Goal: Task Accomplishment & Management: Manage account settings

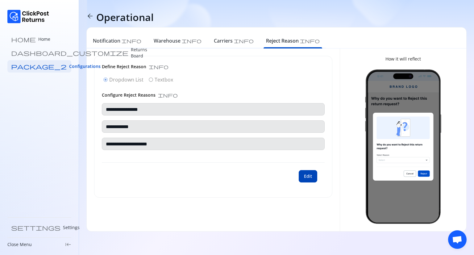
click at [316, 177] on button "Edit" at bounding box center [308, 176] width 19 height 12
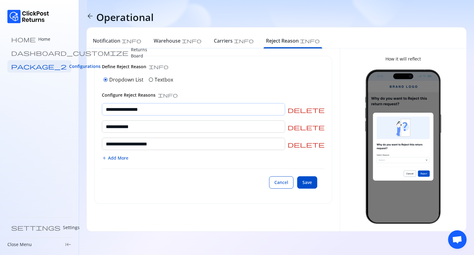
drag, startPoint x: 163, startPoint y: 109, endPoint x: 105, endPoint y: 107, distance: 58.1
click at [105, 107] on input "**********" at bounding box center [193, 109] width 183 height 12
click at [324, 109] on span "delete" at bounding box center [306, 110] width 37 height 6
type input "**********"
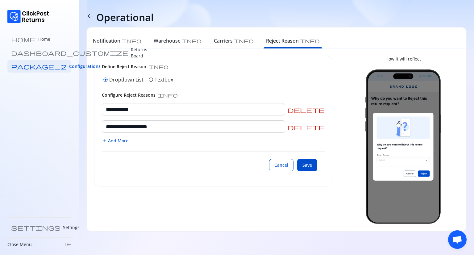
click at [121, 143] on span "Add More" at bounding box center [118, 141] width 20 height 6
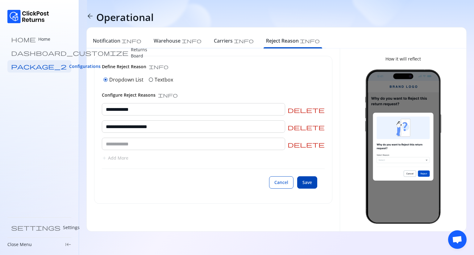
click at [304, 186] on button "Save" at bounding box center [307, 182] width 20 height 12
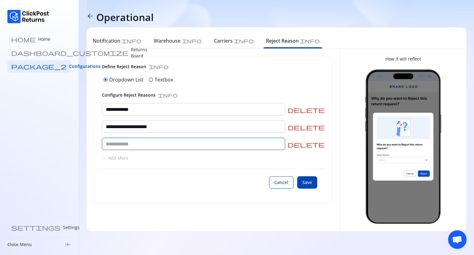
click at [304, 186] on button "Save" at bounding box center [307, 182] width 20 height 12
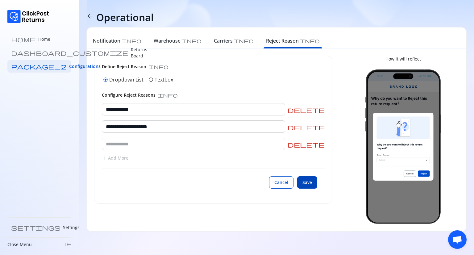
click at [304, 186] on button "Save" at bounding box center [307, 182] width 20 height 12
click at [280, 186] on button "Cancel" at bounding box center [281, 182] width 24 height 12
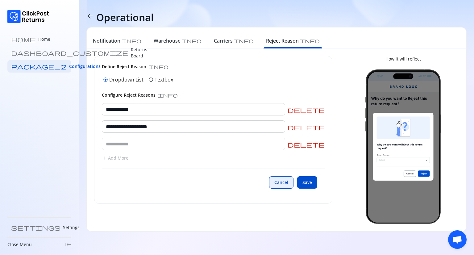
type input "**********"
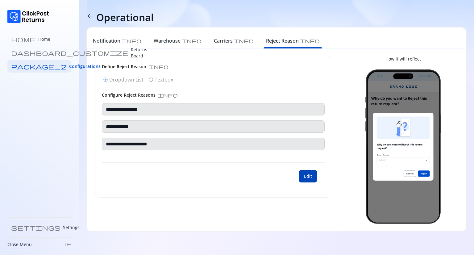
click at [310, 179] on button "Edit" at bounding box center [308, 176] width 19 height 12
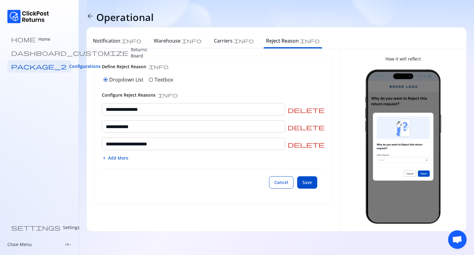
click at [322, 111] on span "delete" at bounding box center [306, 110] width 37 height 6
type input "**********"
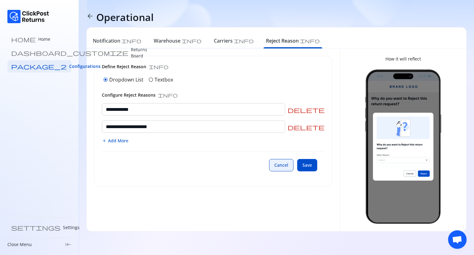
click at [277, 170] on button "Cancel" at bounding box center [281, 165] width 24 height 12
type input "**********"
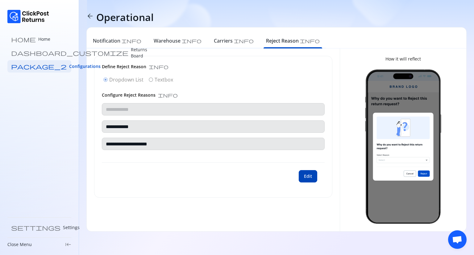
click at [303, 179] on button "Edit" at bounding box center [308, 176] width 19 height 12
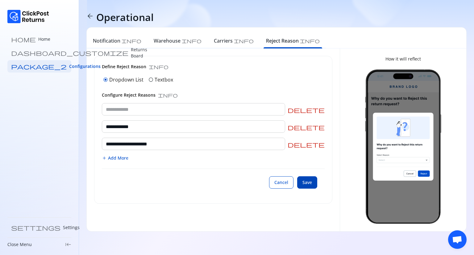
click at [306, 181] on span "Save" at bounding box center [308, 182] width 10 height 6
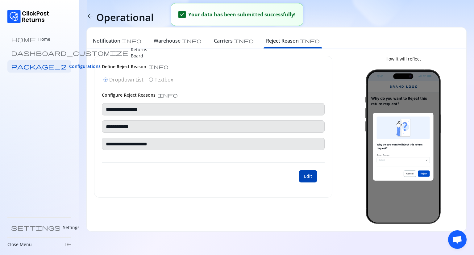
click at [309, 181] on button "Edit" at bounding box center [308, 176] width 19 height 12
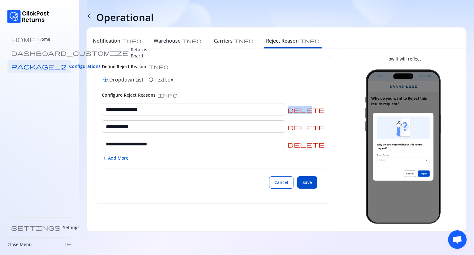
drag, startPoint x: 324, startPoint y: 105, endPoint x: 322, endPoint y: 109, distance: 4.4
click at [322, 109] on div "**********" at bounding box center [213, 109] width 223 height 12
click at [322, 109] on span "delete" at bounding box center [306, 110] width 37 height 6
type input "**********"
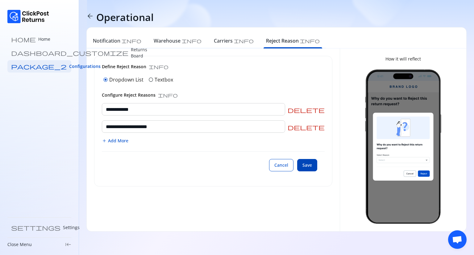
click at [303, 166] on span "Save" at bounding box center [308, 165] width 10 height 6
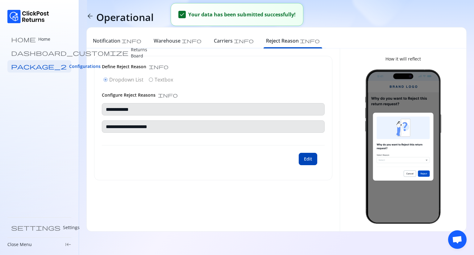
click at [308, 161] on span "Edit" at bounding box center [308, 159] width 8 height 6
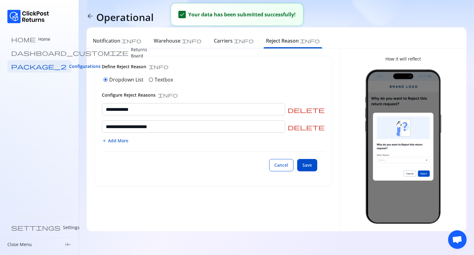
click at [123, 142] on span "Add More" at bounding box center [118, 141] width 20 height 6
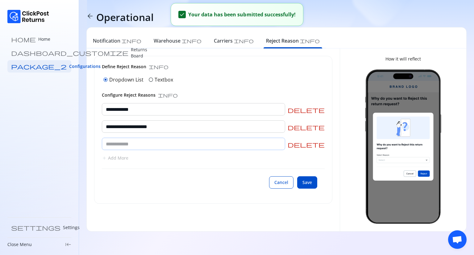
paste input "**********"
click at [133, 145] on input "text" at bounding box center [193, 144] width 183 height 12
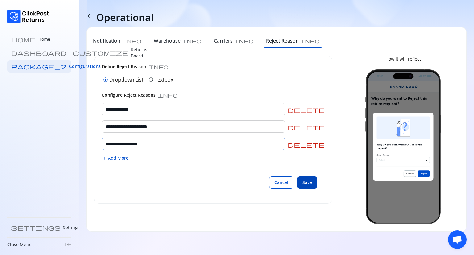
type input "**********"
click at [304, 182] on span "Save" at bounding box center [308, 182] width 10 height 6
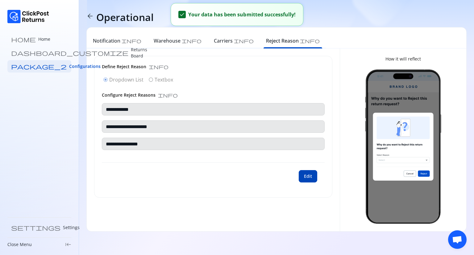
click at [308, 178] on span "Edit" at bounding box center [308, 176] width 8 height 6
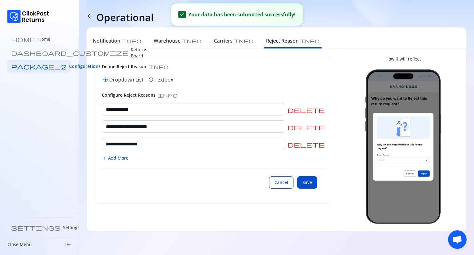
click at [321, 142] on span "delete" at bounding box center [306, 144] width 37 height 6
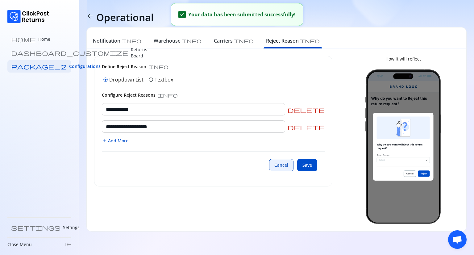
click at [283, 163] on span "Cancel" at bounding box center [281, 165] width 14 height 6
type input "**********"
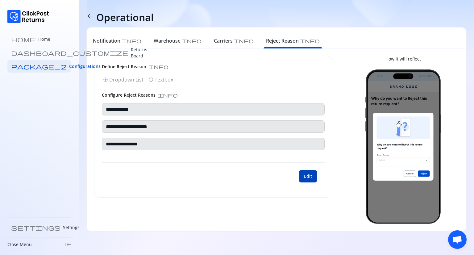
click at [309, 179] on button "Edit" at bounding box center [308, 176] width 19 height 12
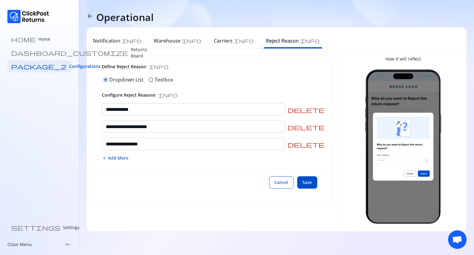
click at [321, 146] on span "delete" at bounding box center [306, 144] width 37 height 6
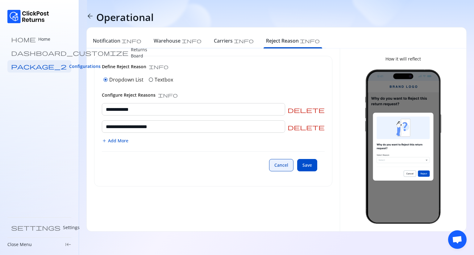
click at [278, 165] on span "Cancel" at bounding box center [281, 165] width 14 height 6
type input "**********"
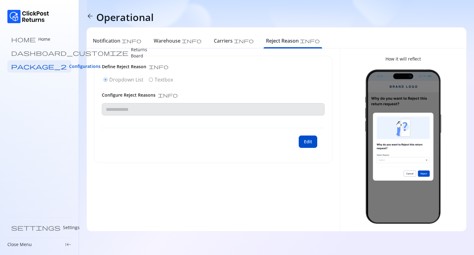
type input "**********"
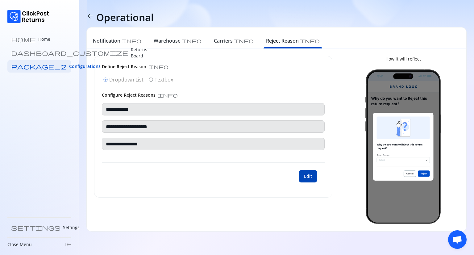
click at [311, 174] on span "Edit" at bounding box center [308, 176] width 8 height 6
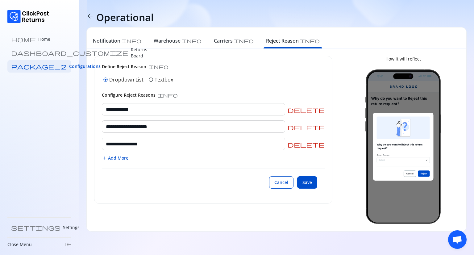
click at [114, 157] on span "Add More" at bounding box center [118, 158] width 20 height 6
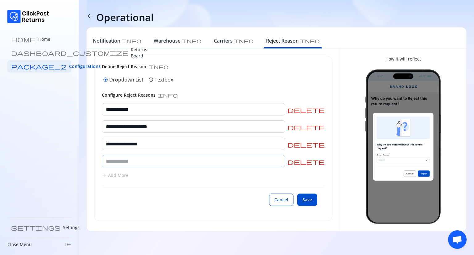
click at [128, 162] on input "text" at bounding box center [193, 161] width 183 height 12
type input "*"
type input "****"
click at [307, 200] on span "Save" at bounding box center [308, 200] width 10 height 6
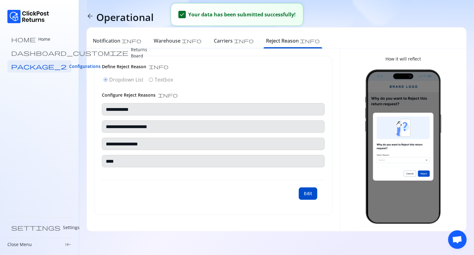
click at [151, 79] on div "radio_button_checked Dropdown List radio_button_unchecked Textbox" at bounding box center [213, 80] width 223 height 10
click at [306, 191] on span "Edit" at bounding box center [308, 194] width 8 height 6
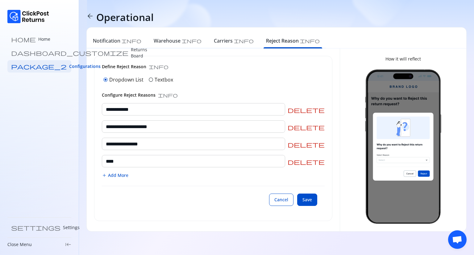
click at [149, 79] on span "radio_button_unchecked" at bounding box center [151, 79] width 5 height 5
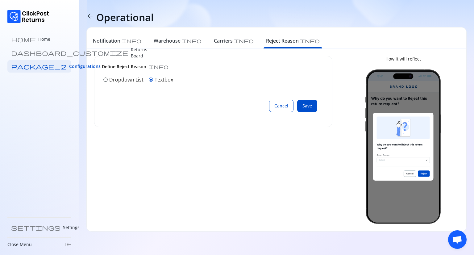
click at [141, 104] on div "Cancel Save" at bounding box center [213, 105] width 223 height 27
click at [312, 107] on span "Save" at bounding box center [308, 106] width 10 height 6
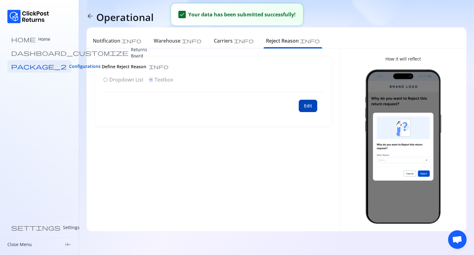
click at [310, 100] on button "Edit" at bounding box center [308, 106] width 19 height 12
click at [110, 79] on p "Dropdown List" at bounding box center [126, 79] width 34 height 7
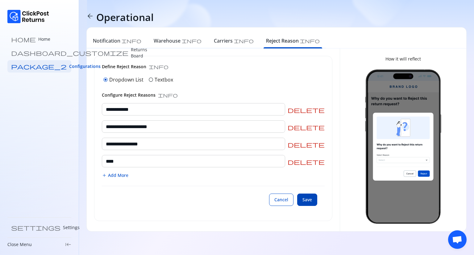
click at [306, 202] on span "Save" at bounding box center [308, 200] width 10 height 6
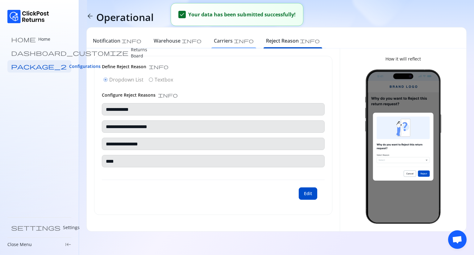
click at [214, 40] on h6 "Carriers" at bounding box center [223, 40] width 19 height 7
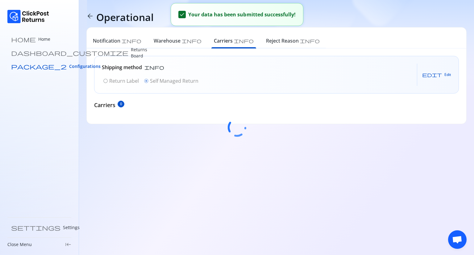
click at [69, 65] on span "Configurations" at bounding box center [84, 66] width 31 height 6
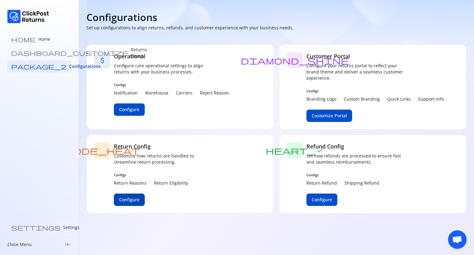
click at [133, 202] on span "Configure" at bounding box center [129, 200] width 20 height 6
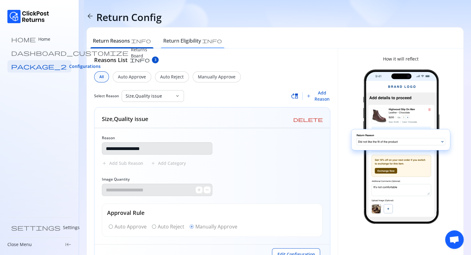
click at [174, 39] on h6 "Return Eligibility" at bounding box center [182, 40] width 38 height 7
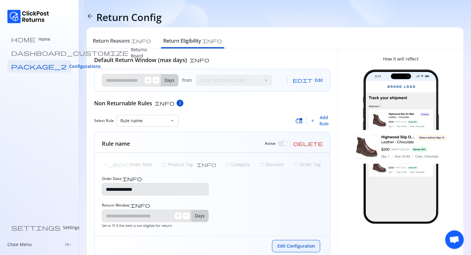
click at [291, 246] on span "Edit Configuration" at bounding box center [296, 246] width 38 height 6
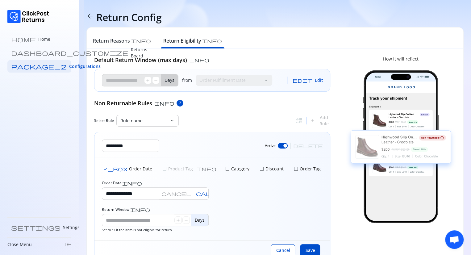
click at [288, 145] on div at bounding box center [283, 146] width 10 height 6
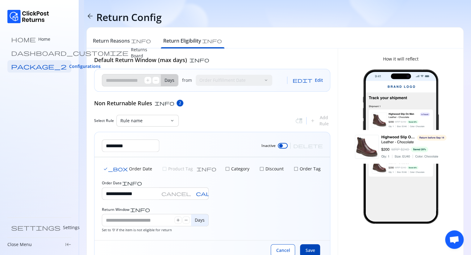
click at [311, 247] on span "Save" at bounding box center [310, 250] width 10 height 6
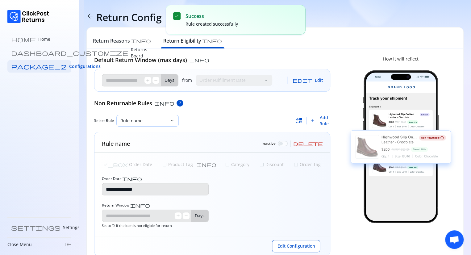
click at [163, 123] on p "Rule name" at bounding box center [143, 121] width 47 height 6
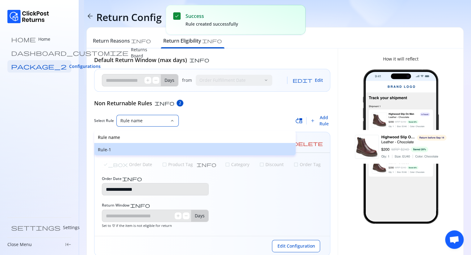
click at [128, 148] on p "Rule-1" at bounding box center [195, 150] width 194 height 6
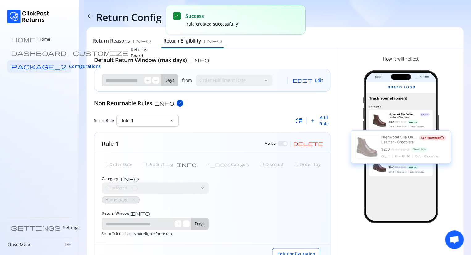
scroll to position [24, 0]
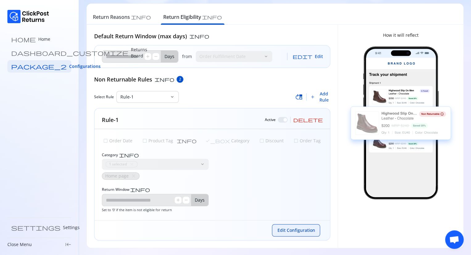
click at [291, 231] on span "Edit Configuration" at bounding box center [296, 230] width 38 height 6
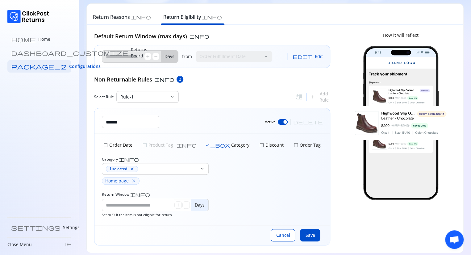
click at [288, 122] on div at bounding box center [283, 122] width 10 height 6
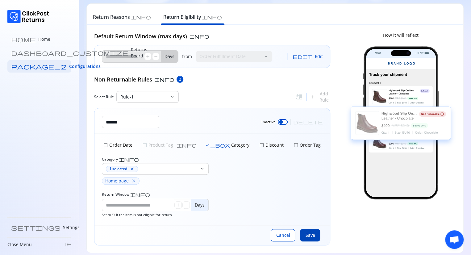
click at [312, 234] on span "Save" at bounding box center [310, 235] width 10 height 6
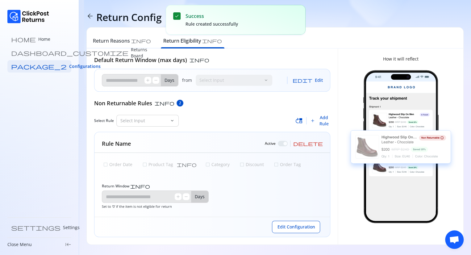
type input "*"
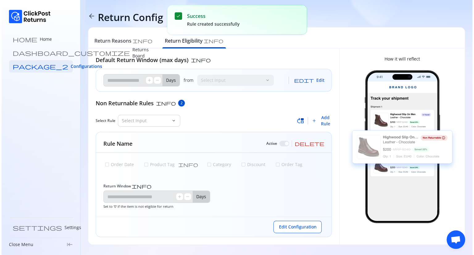
scroll to position [0, 0]
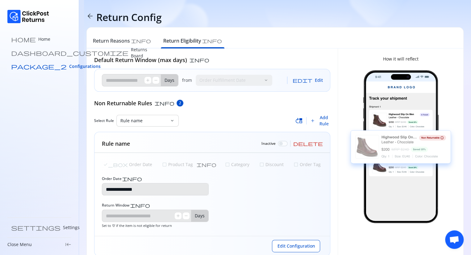
click at [69, 67] on span "Configurations" at bounding box center [84, 66] width 31 height 6
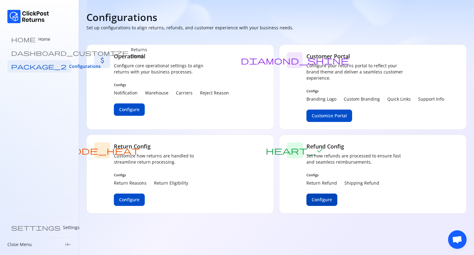
click at [324, 198] on span "Configure" at bounding box center [322, 200] width 20 height 6
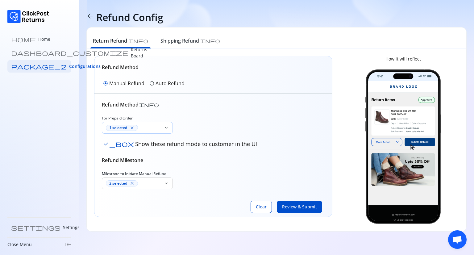
click at [151, 129] on div "1 selected close" at bounding box center [134, 128] width 56 height 6
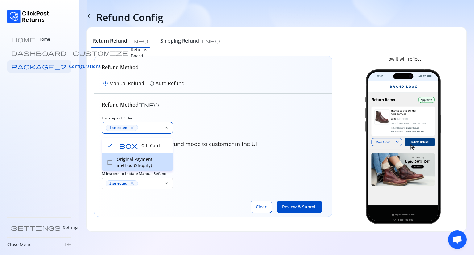
click at [128, 162] on p "Original Payment method (Shopify)" at bounding box center [143, 162] width 52 height 12
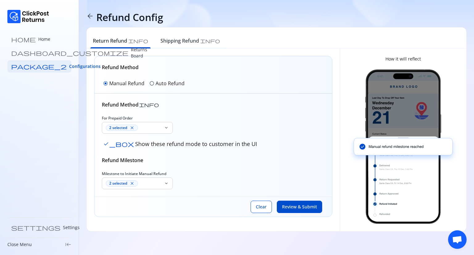
click at [195, 176] on div "Milestone to Initiate Manual Refund 2 selected close keyboard_arrow_down" at bounding box center [213, 180] width 223 height 18
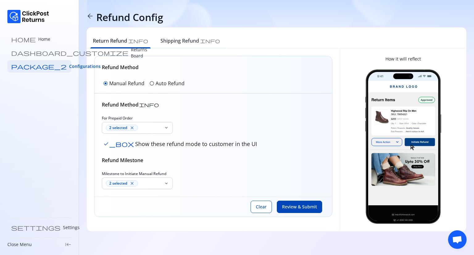
click at [291, 204] on span "Review & Submit" at bounding box center [299, 207] width 35 height 6
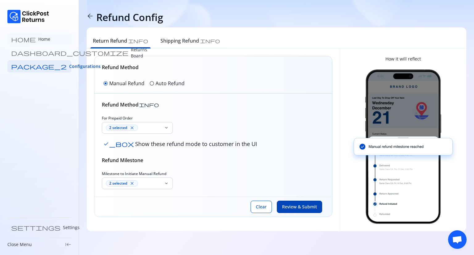
click at [40, 43] on link "home Home" at bounding box center [39, 39] width 64 height 12
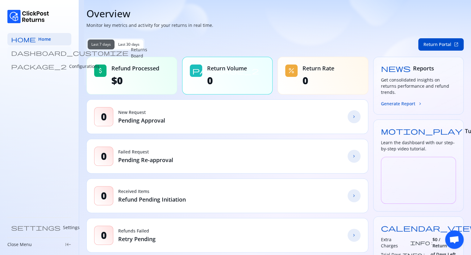
click at [49, 55] on link "dashboard_customize Returns Board" at bounding box center [39, 53] width 64 height 12
click at [353, 116] on span "chevron_forward" at bounding box center [354, 116] width 5 height 5
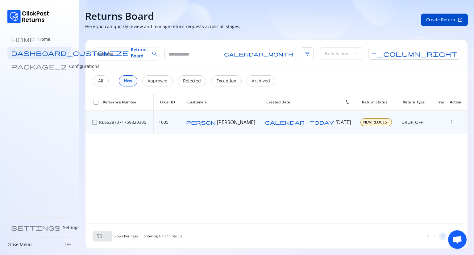
click at [449, 122] on span "more_vert" at bounding box center [452, 122] width 6 height 6
click at [363, 123] on span "NEW REQUEST" at bounding box center [376, 122] width 26 height 5
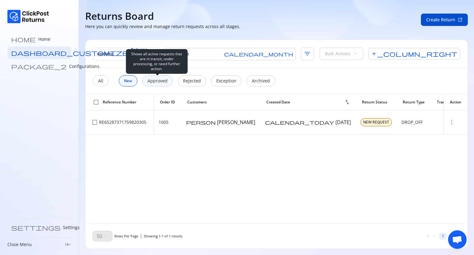
click at [162, 81] on p "Approved" at bounding box center [158, 81] width 20 height 6
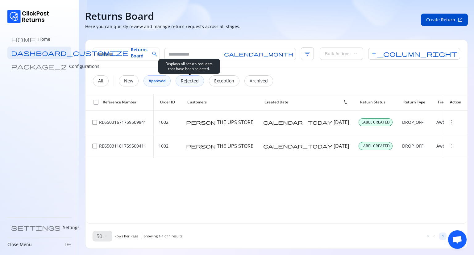
click at [176, 81] on div "Rejected" at bounding box center [190, 80] width 28 height 11
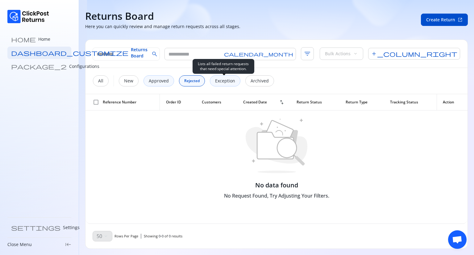
click at [222, 86] on div "Exception" at bounding box center [225, 80] width 31 height 11
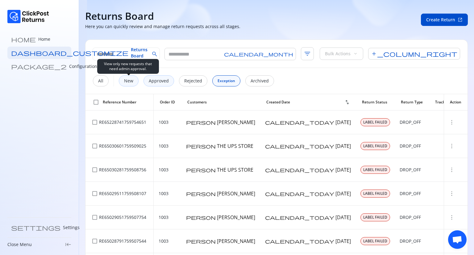
click at [125, 84] on div "New" at bounding box center [129, 80] width 20 height 11
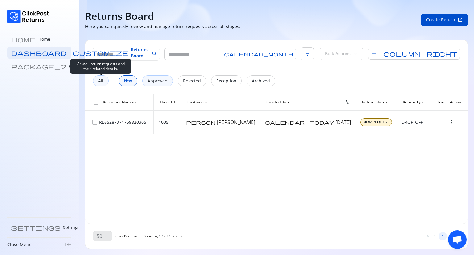
click at [102, 83] on p "All" at bounding box center [100, 81] width 5 height 6
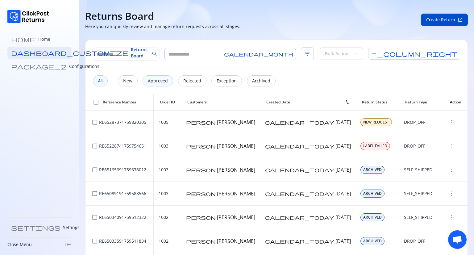
click at [236, 56] on div "calendar_month" at bounding box center [231, 54] width 132 height 12
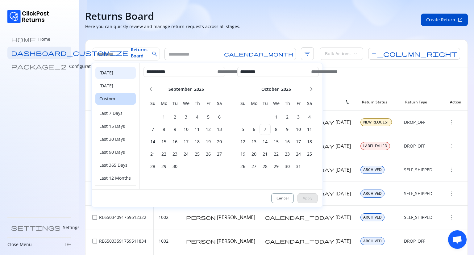
click at [117, 72] on div "[DATE]" at bounding box center [115, 73] width 40 height 12
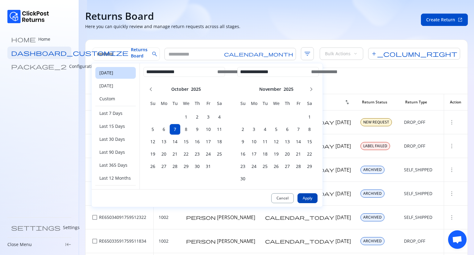
click at [309, 197] on span "Apply" at bounding box center [308, 198] width 10 height 5
